Goal: Task Accomplishment & Management: Manage account settings

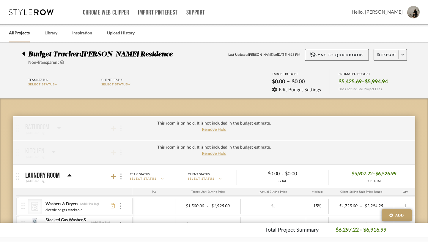
click at [20, 33] on link "All Projects" at bounding box center [19, 33] width 21 height 8
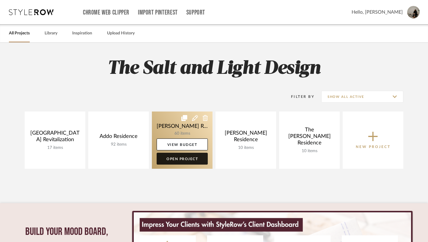
click at [189, 160] on link "Open Project" at bounding box center [181, 159] width 51 height 12
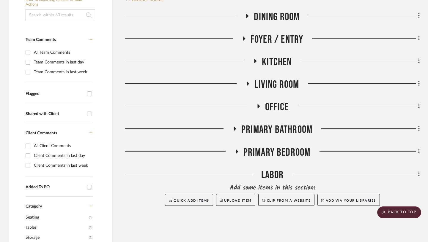
scroll to position [145, 0]
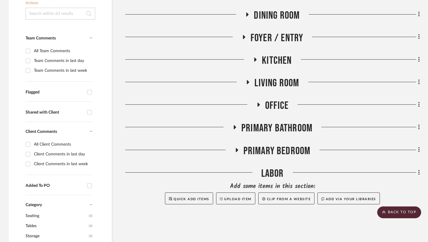
click at [235, 125] on icon at bounding box center [234, 127] width 7 height 4
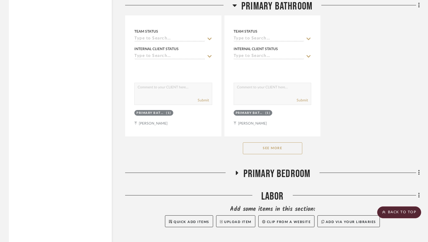
scroll to position [942, 0]
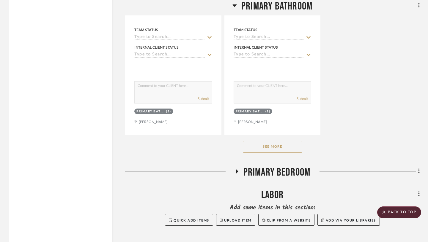
click at [285, 141] on button "See More" at bounding box center [272, 147] width 59 height 12
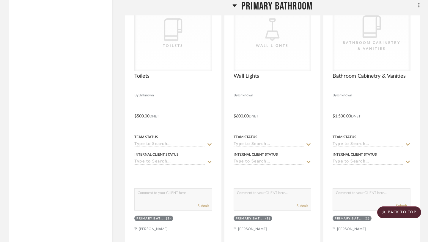
scroll to position [834, 0]
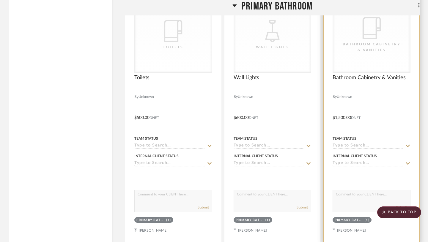
click at [348, 102] on div at bounding box center [371, 114] width 96 height 260
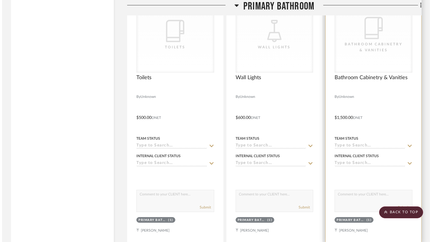
scroll to position [0, 0]
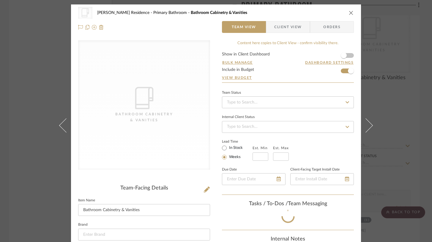
click at [123, 113] on div "Bathroom Cabinetry & Vanities" at bounding box center [143, 117] width 59 height 12
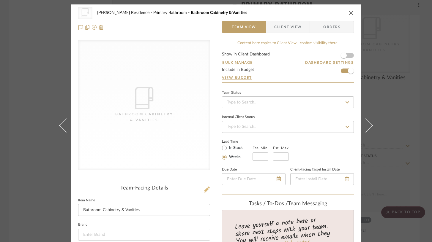
click at [204, 187] on icon at bounding box center [207, 190] width 6 height 6
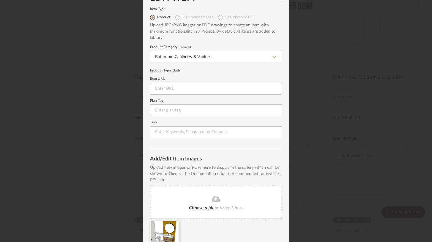
scroll to position [41, 0]
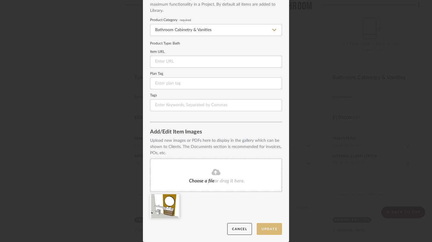
click at [272, 230] on button "Update" at bounding box center [269, 229] width 25 height 12
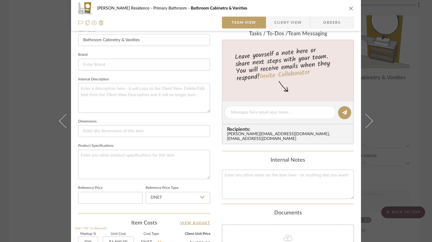
scroll to position [172, 0]
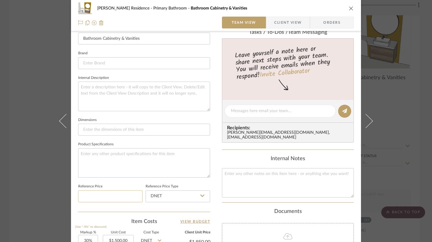
click at [101, 200] on input at bounding box center [110, 197] width 64 height 12
type input "$3,425.00"
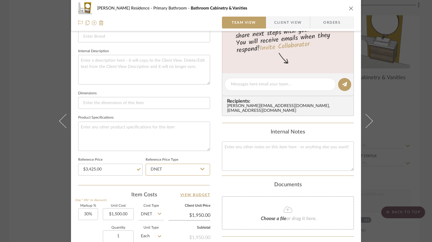
scroll to position [208, 0]
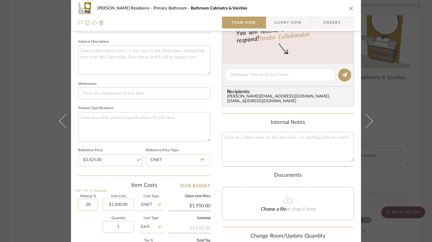
click at [86, 203] on input "30" at bounding box center [88, 205] width 20 height 12
type input "15%"
type input "1500.00"
type input "$1,725.00"
type input "$3,425.00"
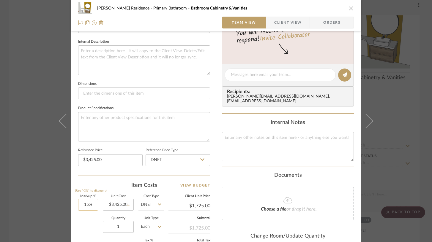
type input "$3,938.75"
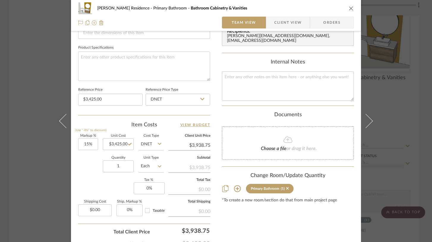
scroll to position [270, 0]
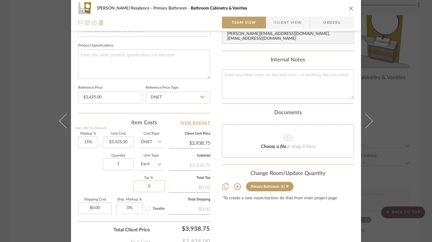
click at [146, 185] on input "0" at bounding box center [149, 187] width 31 height 12
type input "8.875%"
type input "0.00"
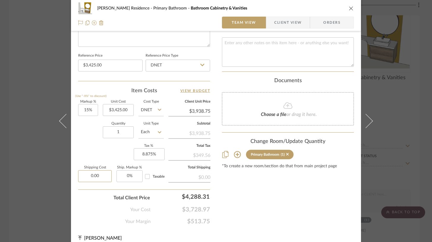
scroll to position [309, 0]
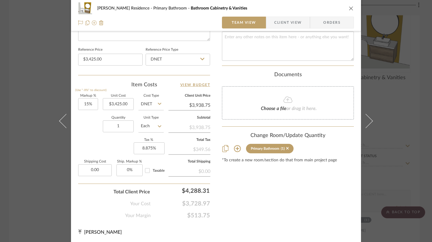
click at [295, 98] on fa-icon at bounding box center [288, 100] width 54 height 8
type input "$0.00"
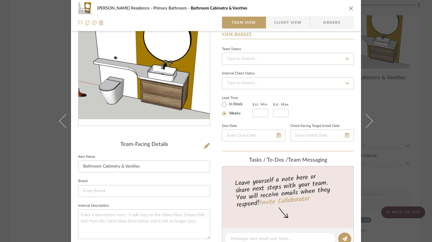
scroll to position [0, 0]
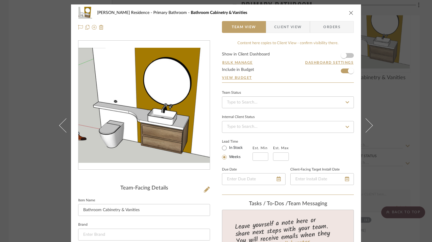
click at [349, 11] on icon "close" at bounding box center [351, 12] width 5 height 5
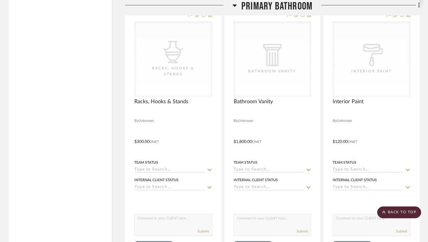
scroll to position [1075, 0]
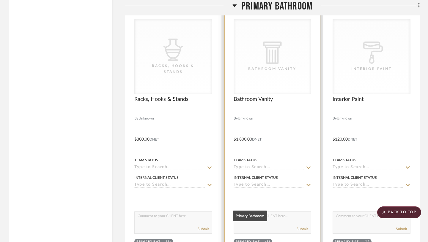
click at [249, 240] on div "Primary Bathroom" at bounding box center [249, 242] width 28 height 4
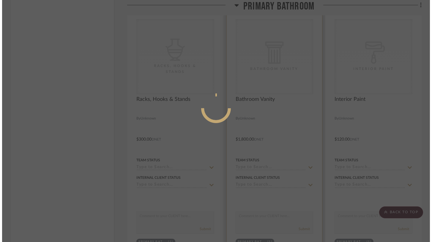
scroll to position [0, 0]
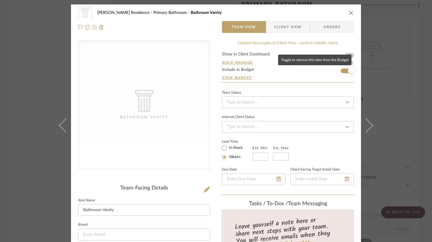
click at [348, 72] on span "button" at bounding box center [351, 71] width 6 height 6
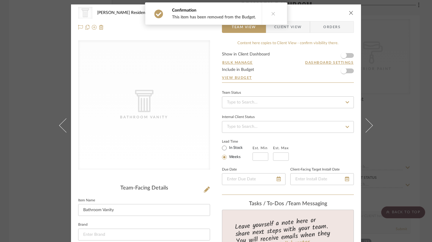
click at [349, 13] on icon "close" at bounding box center [351, 12] width 5 height 5
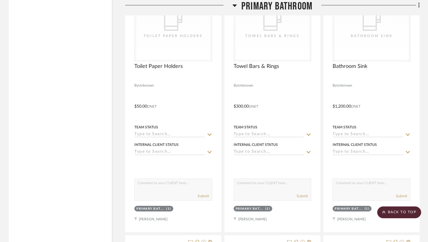
scroll to position [1635, 0]
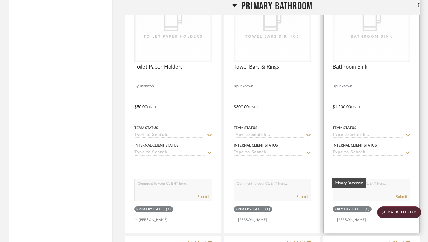
click at [355, 208] on div "Primary Bathroom" at bounding box center [348, 210] width 28 height 4
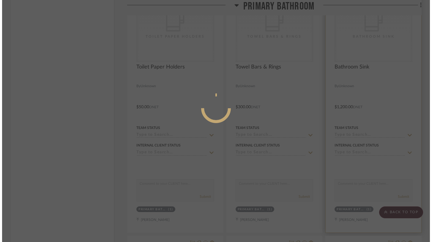
scroll to position [0, 0]
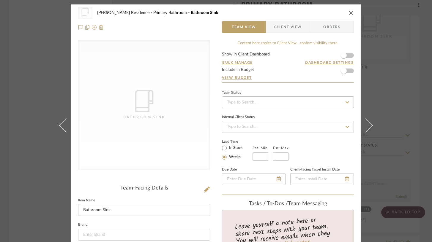
click at [350, 12] on icon "close" at bounding box center [351, 12] width 5 height 5
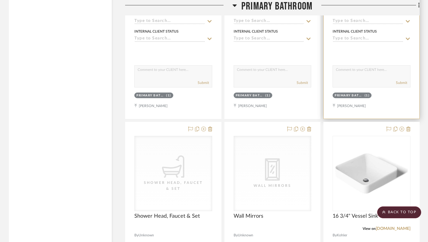
scroll to position [1760, 0]
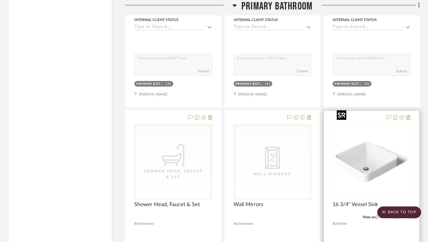
click at [367, 165] on img "0" at bounding box center [371, 162] width 74 height 74
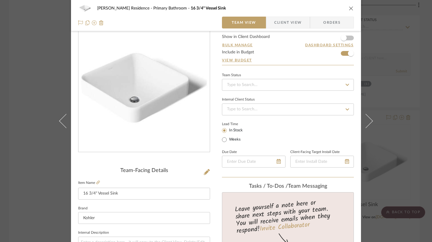
scroll to position [31, 0]
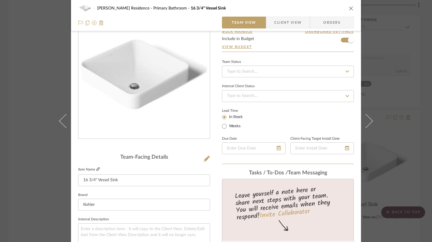
click at [97, 170] on icon at bounding box center [98, 169] width 4 height 4
